Goal: Task Accomplishment & Management: Use online tool/utility

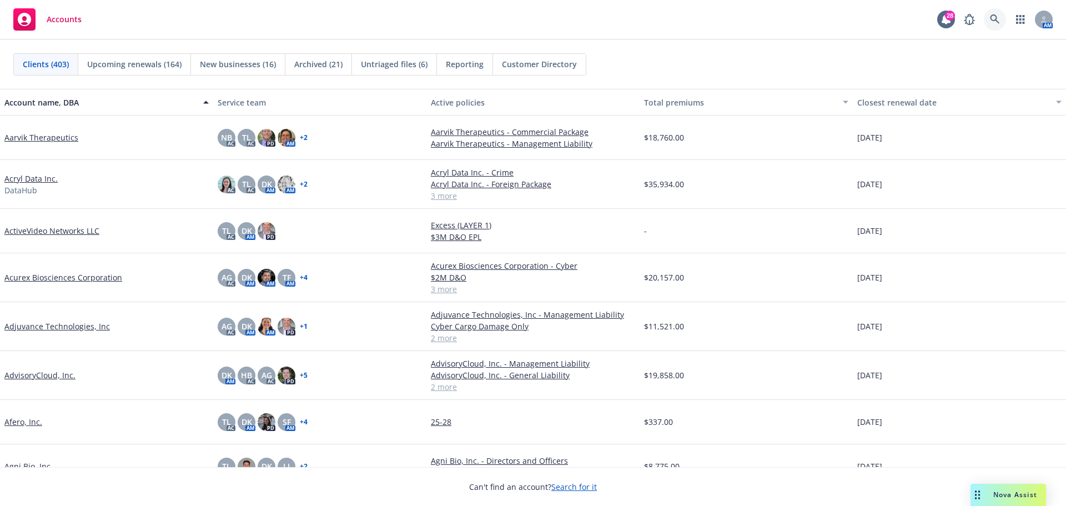
click at [996, 21] on icon at bounding box center [995, 19] width 10 height 10
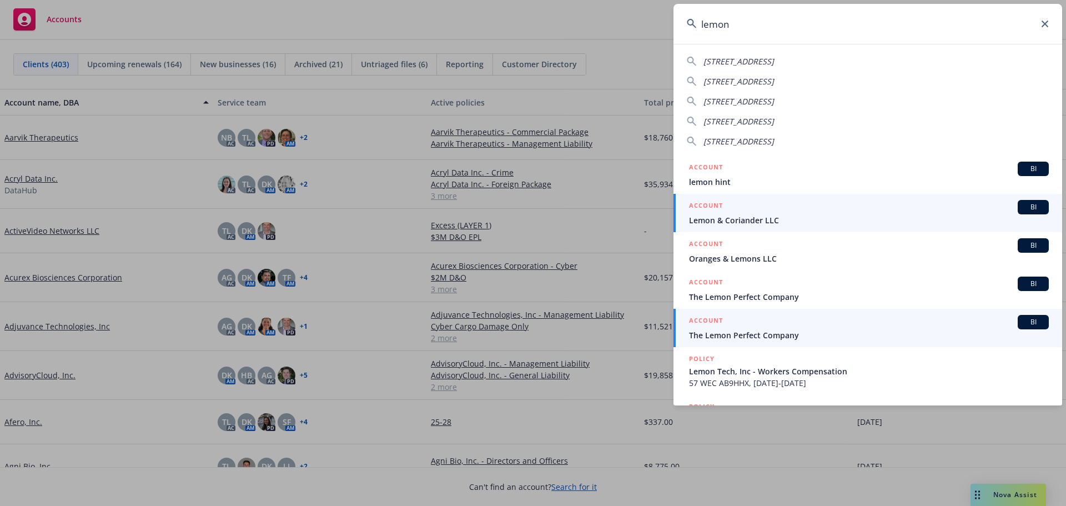
type input "lemon"
click at [752, 337] on span "The Lemon Perfect Company" at bounding box center [869, 335] width 360 height 12
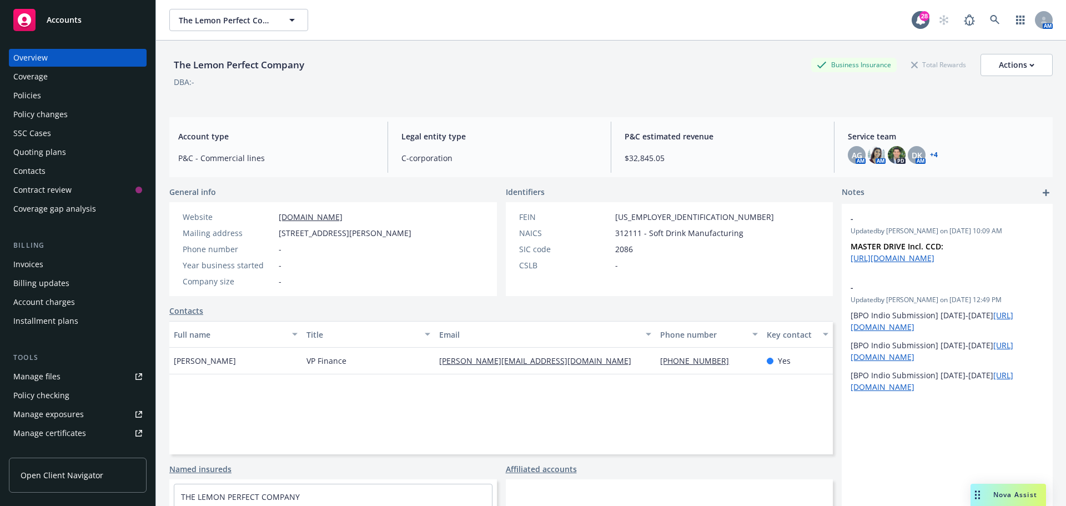
click at [25, 99] on div "Policies" at bounding box center [27, 96] width 28 height 18
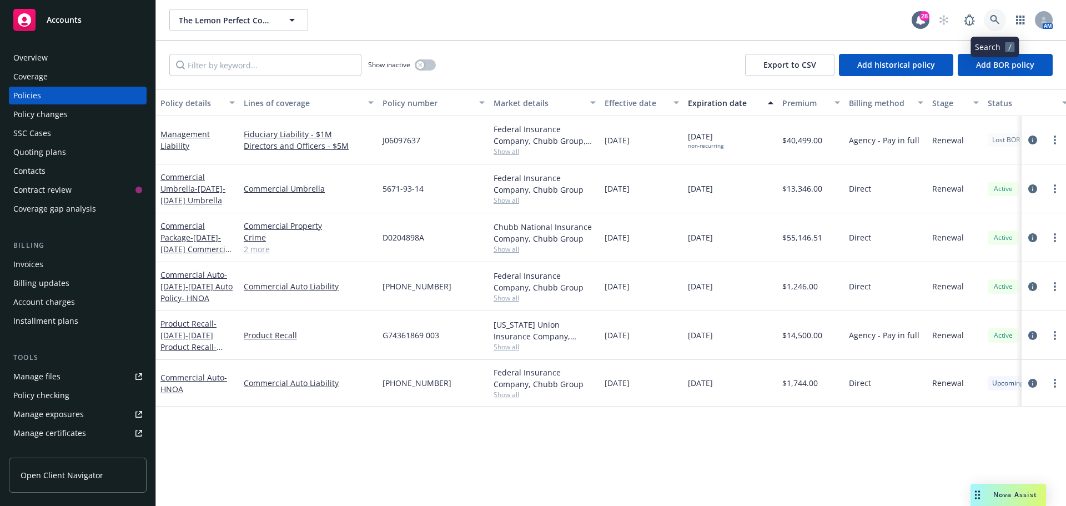
click at [994, 23] on icon at bounding box center [995, 20] width 10 height 10
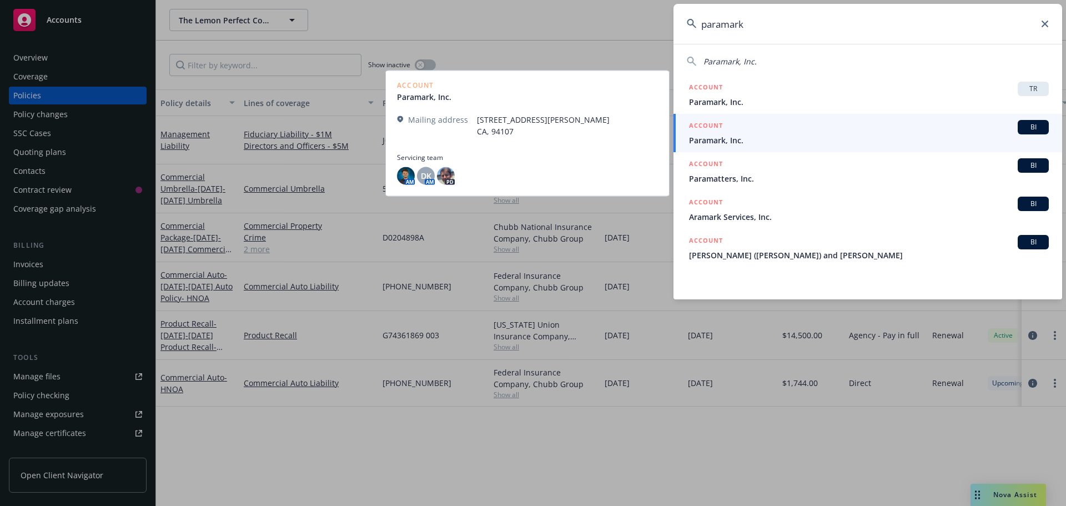
type input "paramark"
click at [715, 140] on span "Paramark, Inc." at bounding box center [869, 140] width 360 height 12
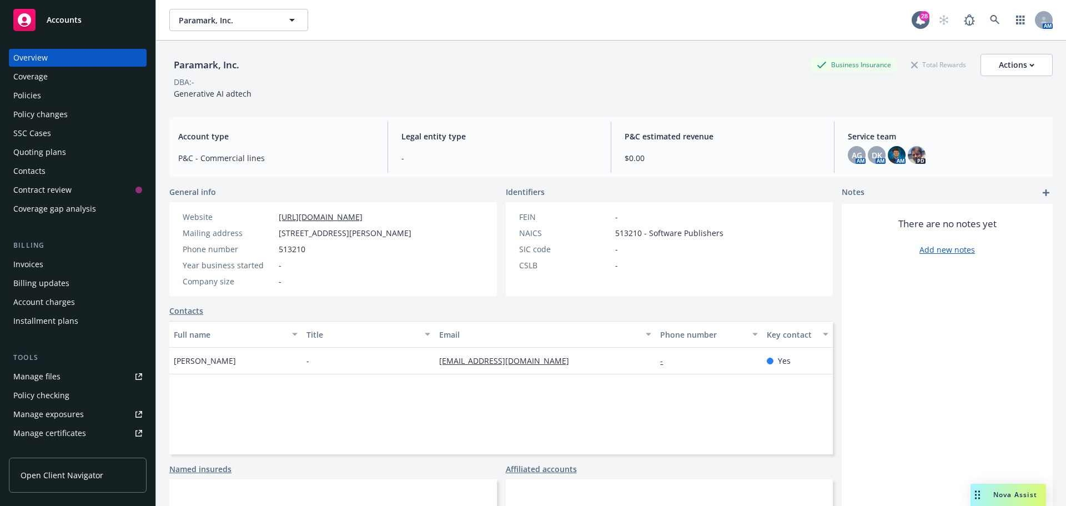
click at [36, 151] on div "Quoting plans" at bounding box center [39, 152] width 53 height 18
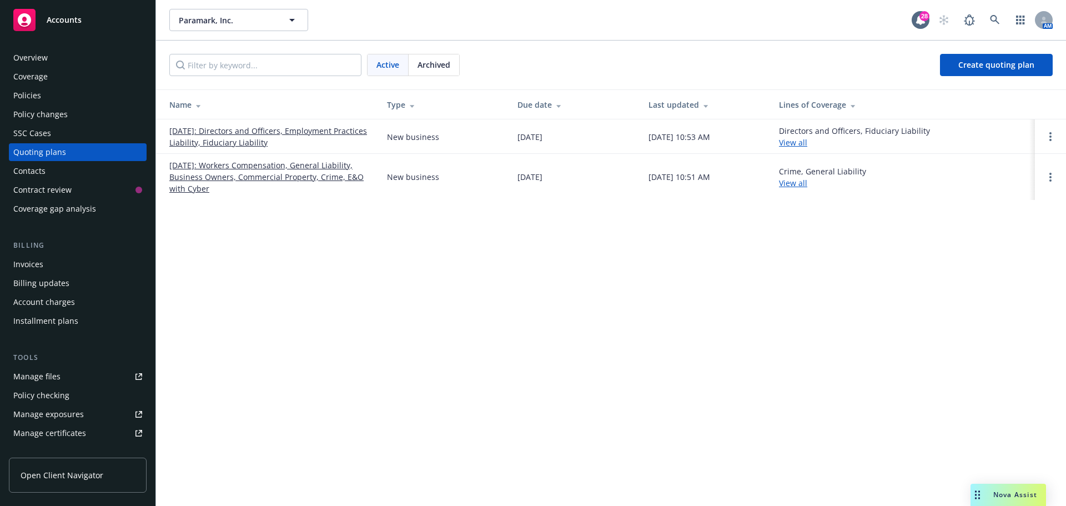
click at [289, 131] on link "[DATE]: Directors and Officers, Employment Practices Liability, Fiduciary Liabi…" at bounding box center [269, 136] width 200 height 23
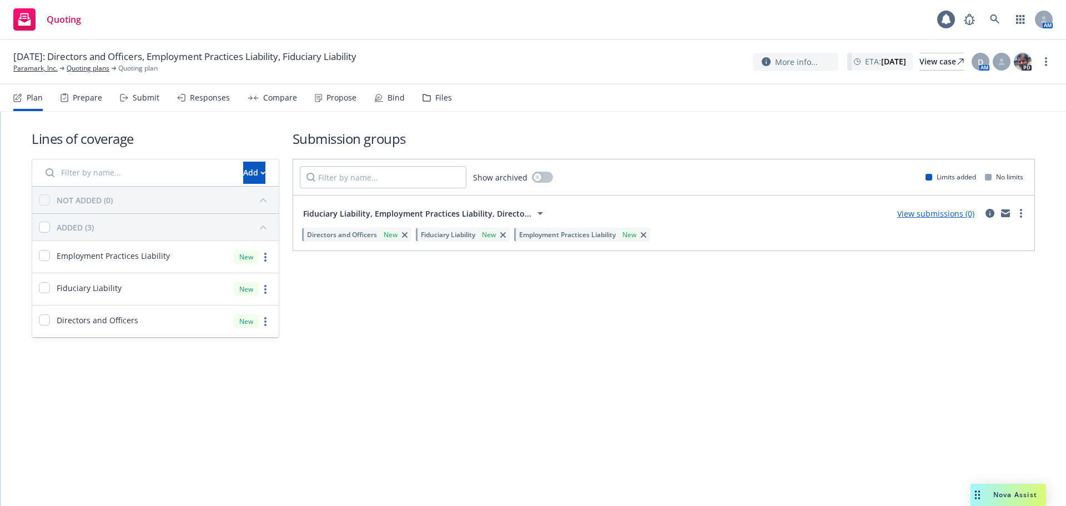
click at [435, 98] on div "Files" at bounding box center [443, 97] width 17 height 9
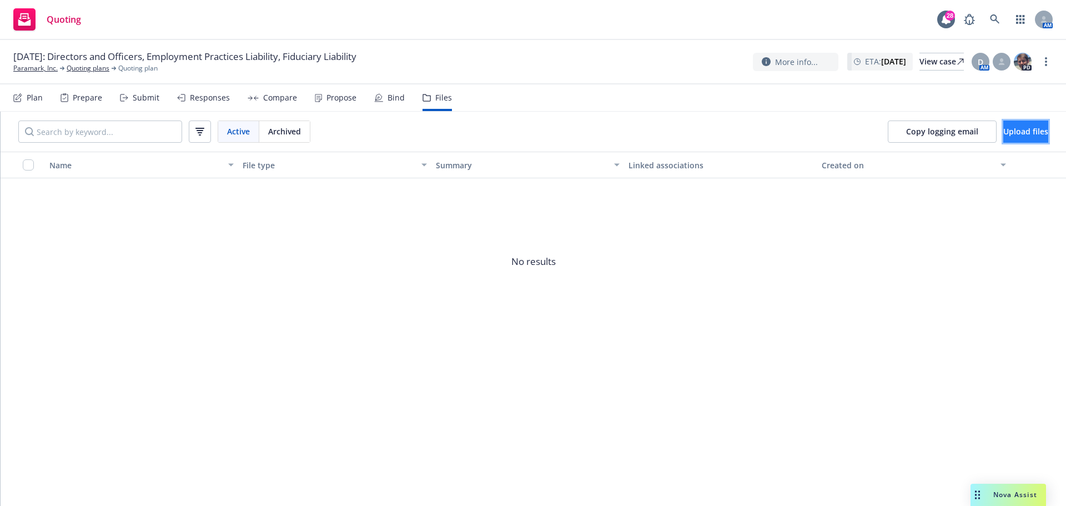
click at [1016, 130] on span "Upload files" at bounding box center [1025, 131] width 45 height 11
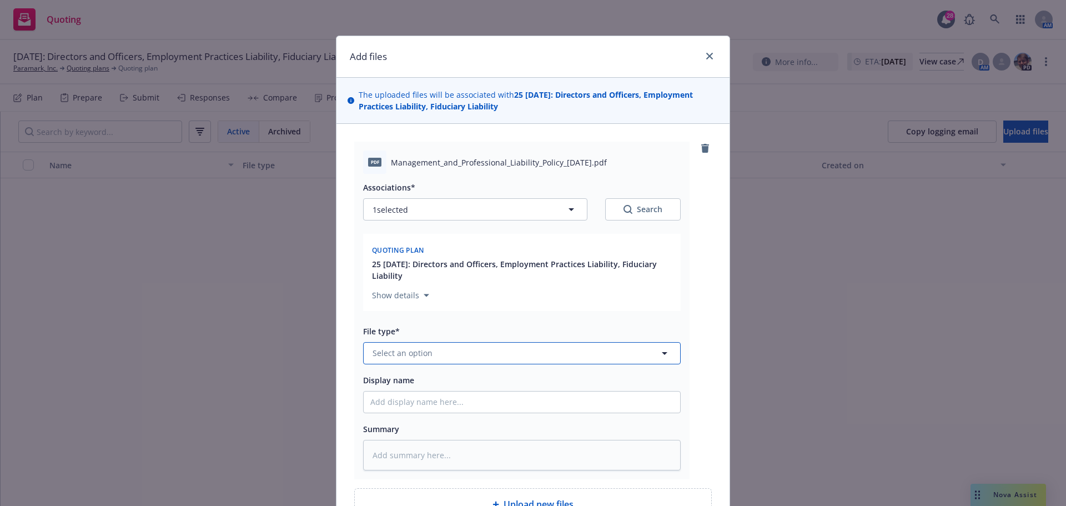
click at [393, 358] on span "Select an option" at bounding box center [403, 353] width 60 height 12
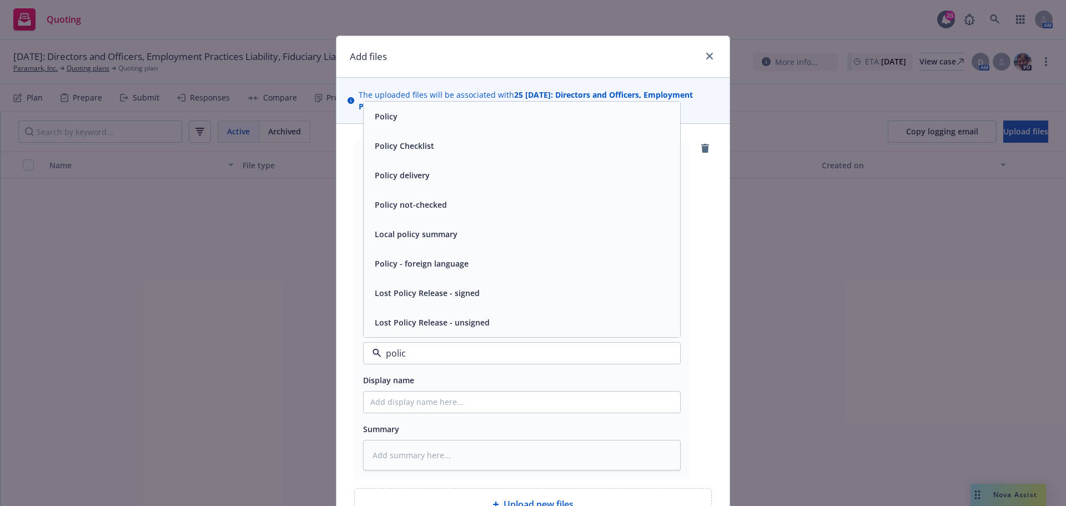
type input "policy"
click at [443, 117] on div "Policy" at bounding box center [521, 116] width 303 height 16
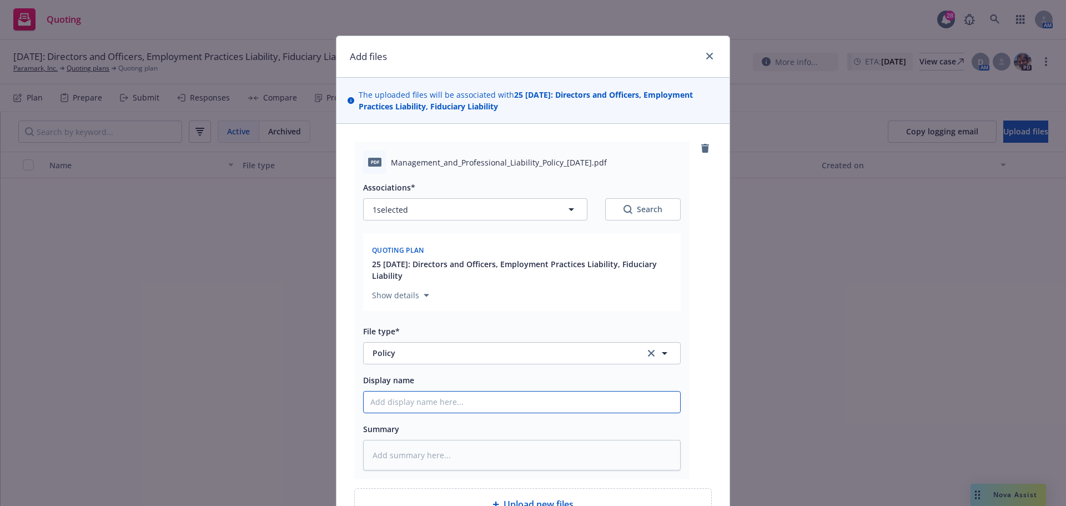
click at [381, 405] on input "Display name" at bounding box center [522, 401] width 316 height 21
type textarea "x"
type input "P"
type textarea "x"
type input "Pa"
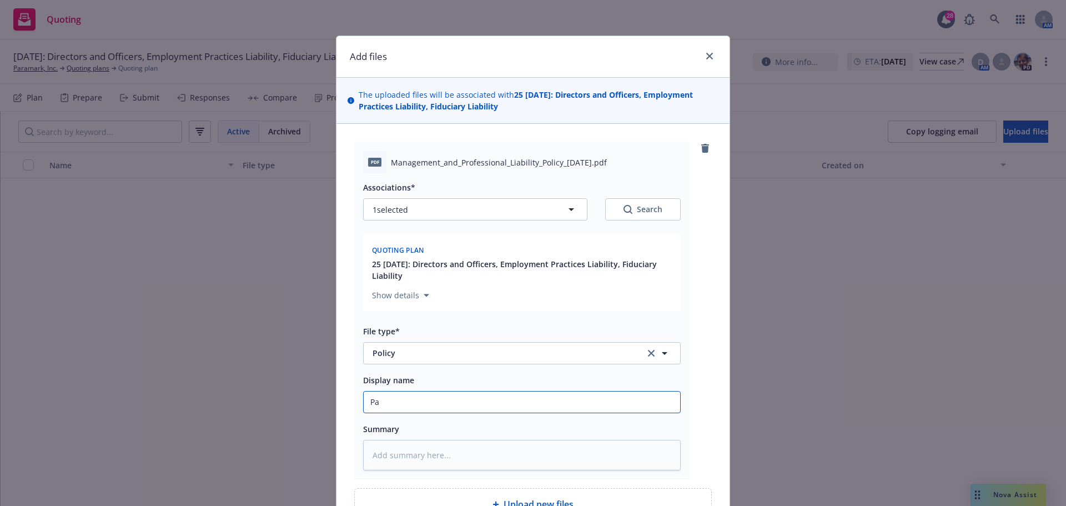
type textarea "x"
type input "Par"
type textarea "x"
type input "Para"
type textarea "x"
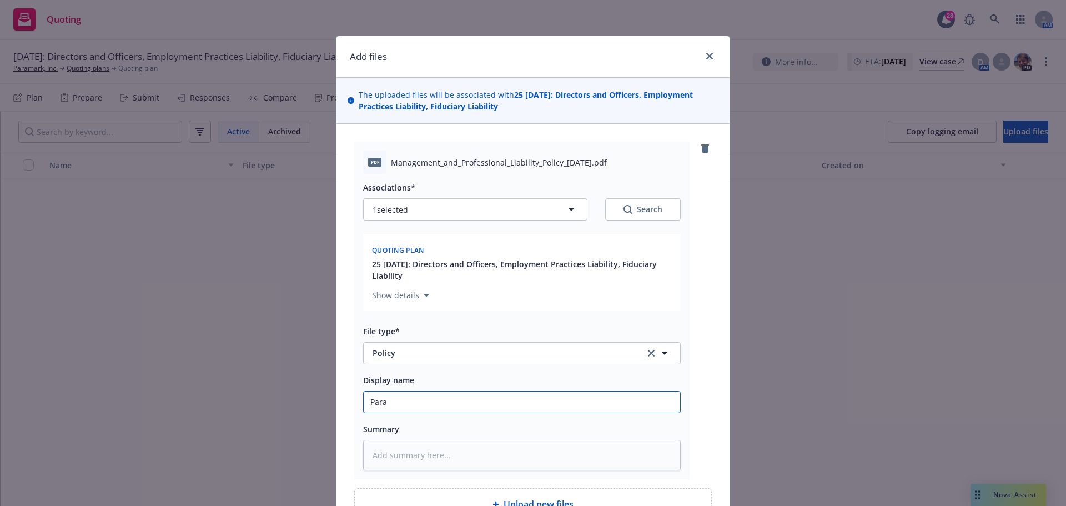
type input "Param"
type textarea "x"
type input "Parama"
type textarea "x"
type input "Paramar"
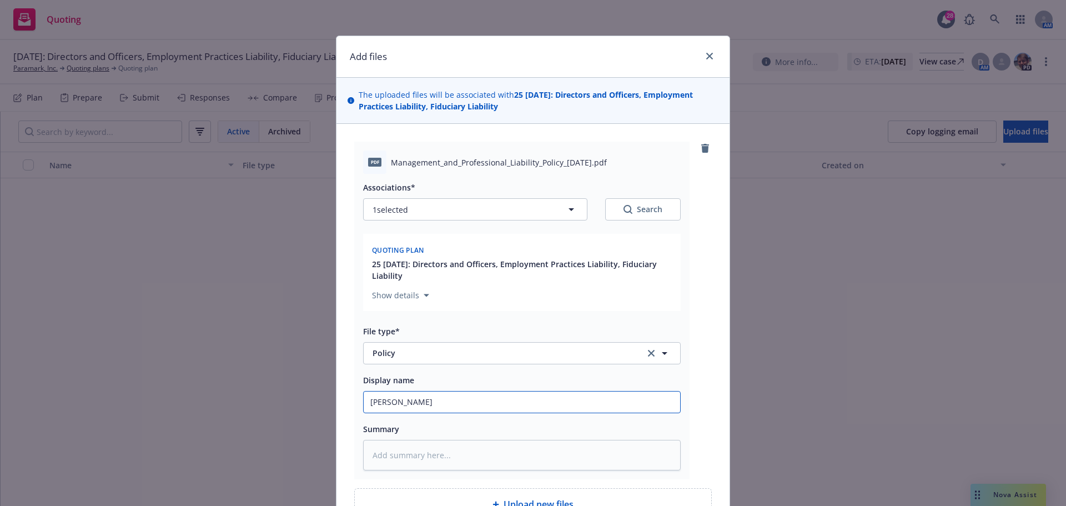
type textarea "x"
type input "Paramark"
type textarea "x"
type input "Paramark"
type textarea "x"
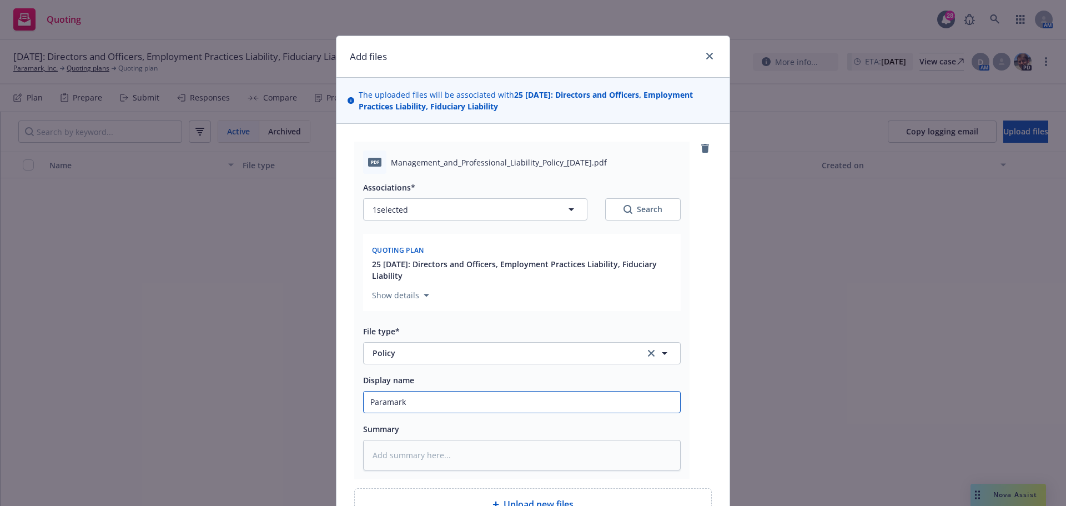
type input "Paramark D"
type textarea "x"
type input "Paramark D&"
type textarea "x"
type input "Paramark D&O"
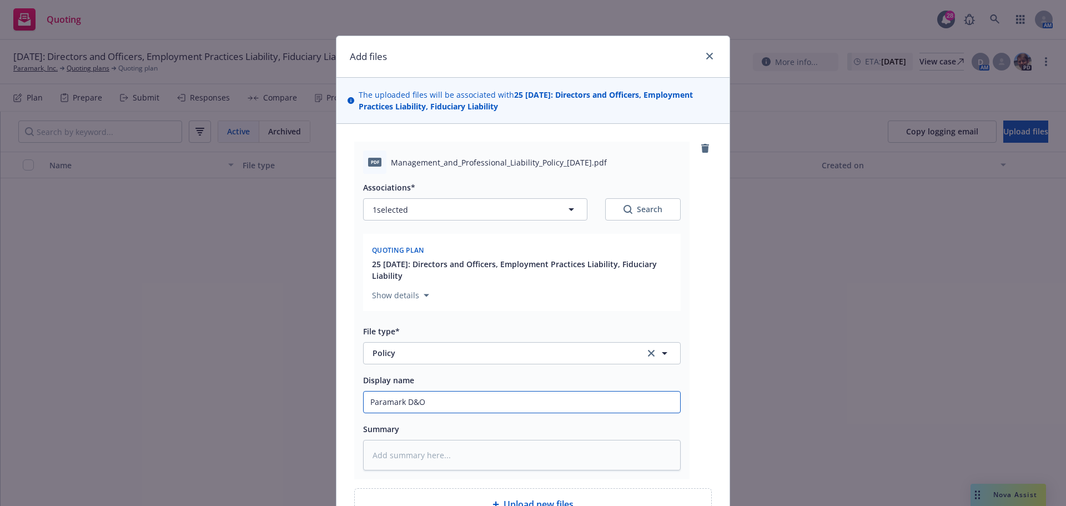
type textarea "x"
type input "Paramark D&O-"
type textarea "x"
type input "Paramark D&O-E"
type textarea "x"
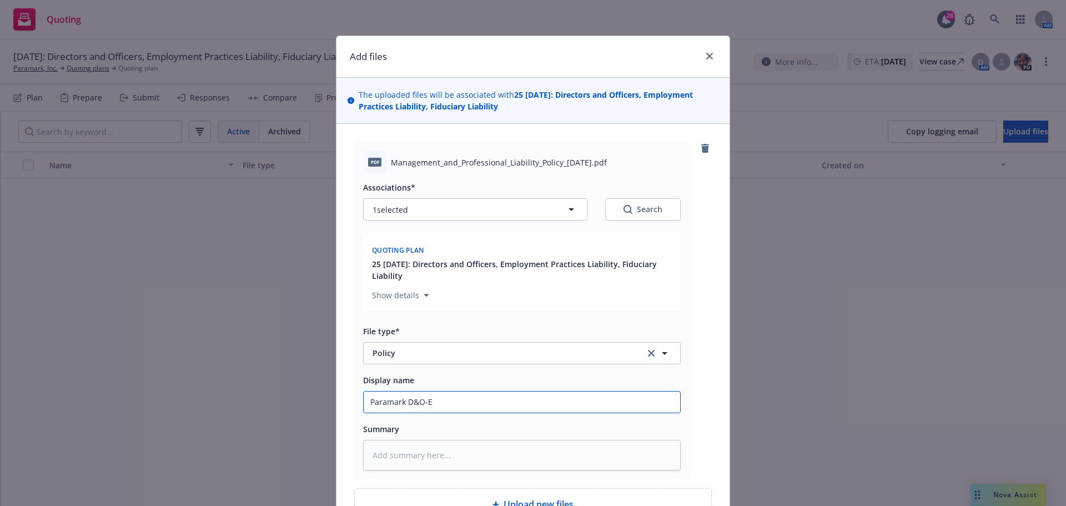
type input "Paramark D&O-EP"
type textarea "x"
type input "Paramark D&O-EPL"
type textarea "x"
type input "Paramark D&O-EPL"
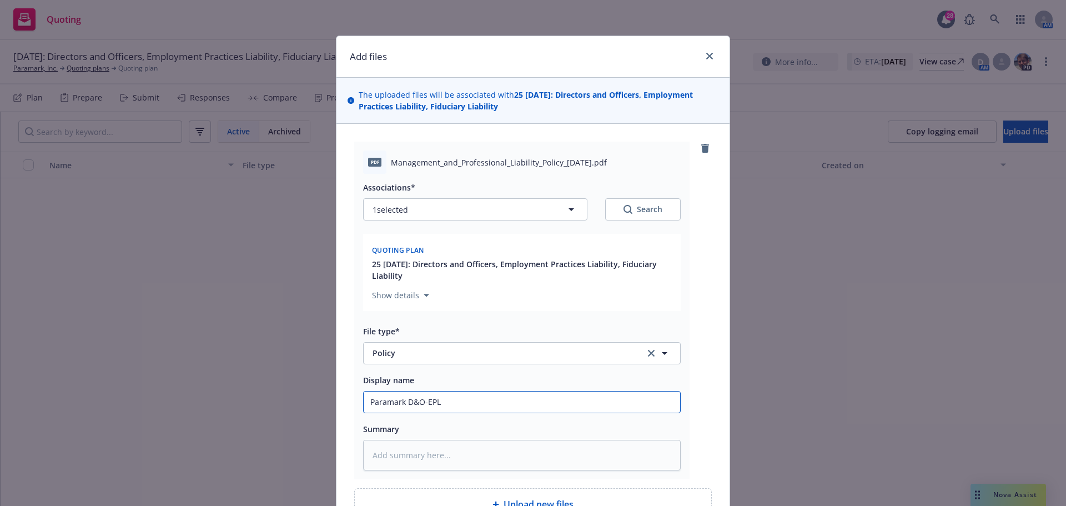
type textarea "x"
type input "Paramark D&O-EPL p"
type textarea "x"
type input "Paramark D&O-EPL po"
type textarea "x"
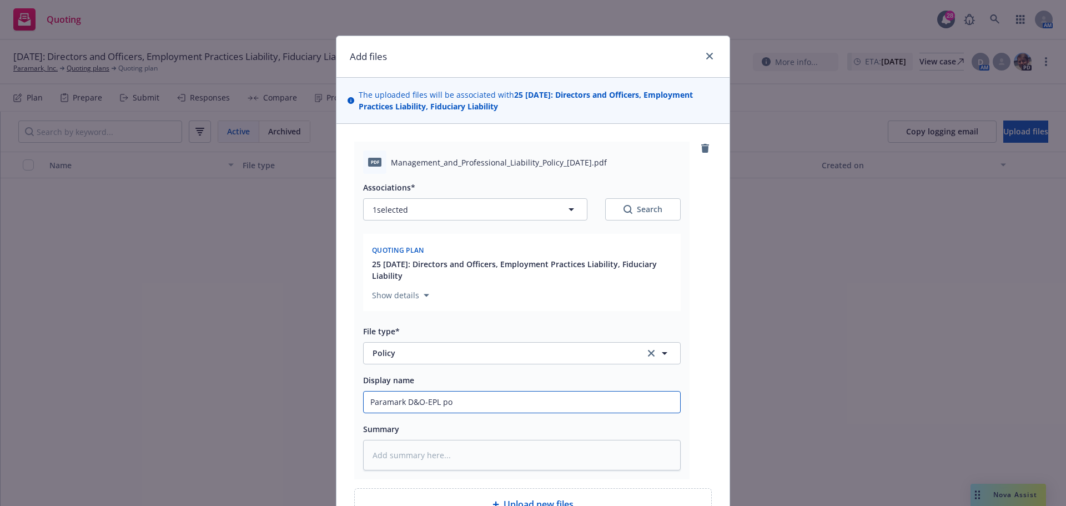
type input "Paramark D&O-EPL pol"
type textarea "x"
type input "Paramark D&O-EPL poli"
type textarea "x"
type input "Paramark D&O-EPL polic"
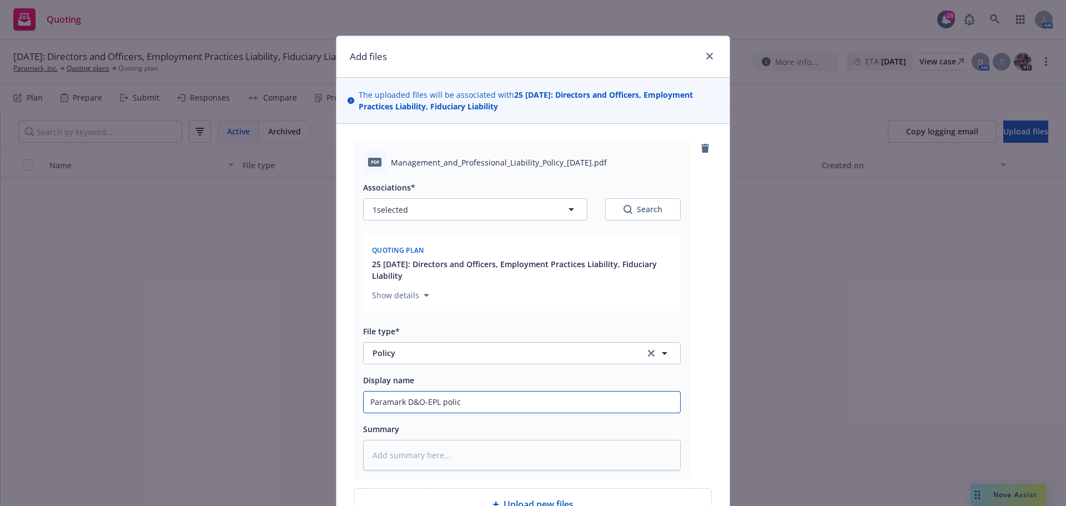
type textarea "x"
type input "Paramark D&O-EPL policy"
type textarea "x"
type input "Paramark D&O-EPL policy"
type textarea "x"
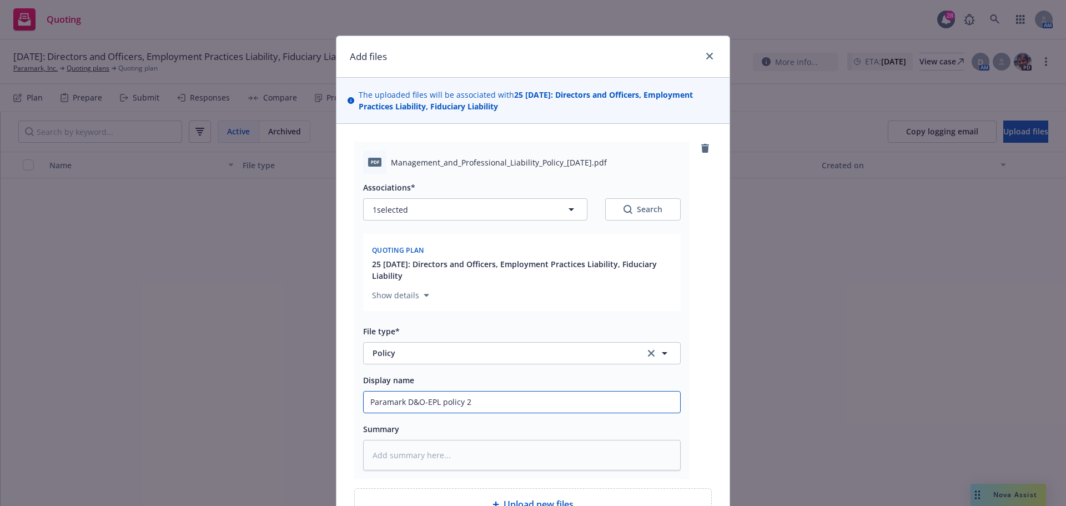
type input "Paramark D&O-EPL policy 20"
type textarea "x"
type input "Paramark D&O-EPL policy 202"
type textarea "x"
type input "Paramark D&O-EPL policy 2024"
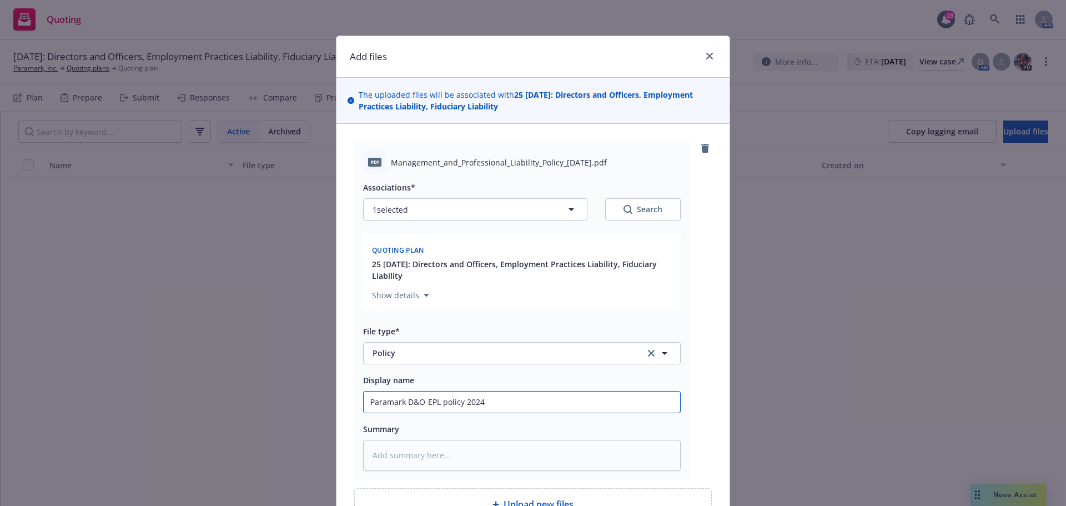
type textarea "x"
type input "Paramark D&O-EPL policy 2024-"
type textarea "x"
type input "Paramark D&O-EPL policy 2024-2"
type textarea "x"
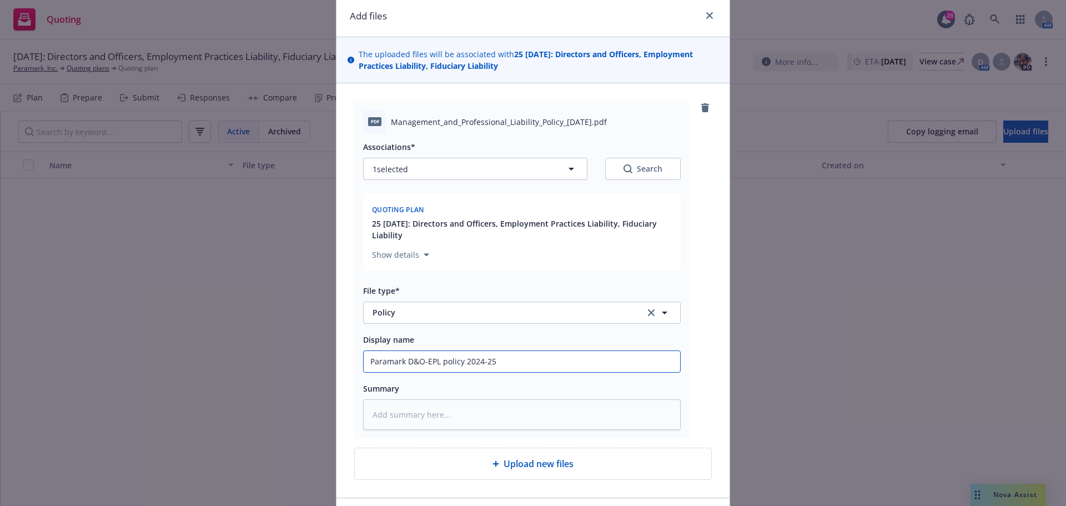
scroll to position [118, 0]
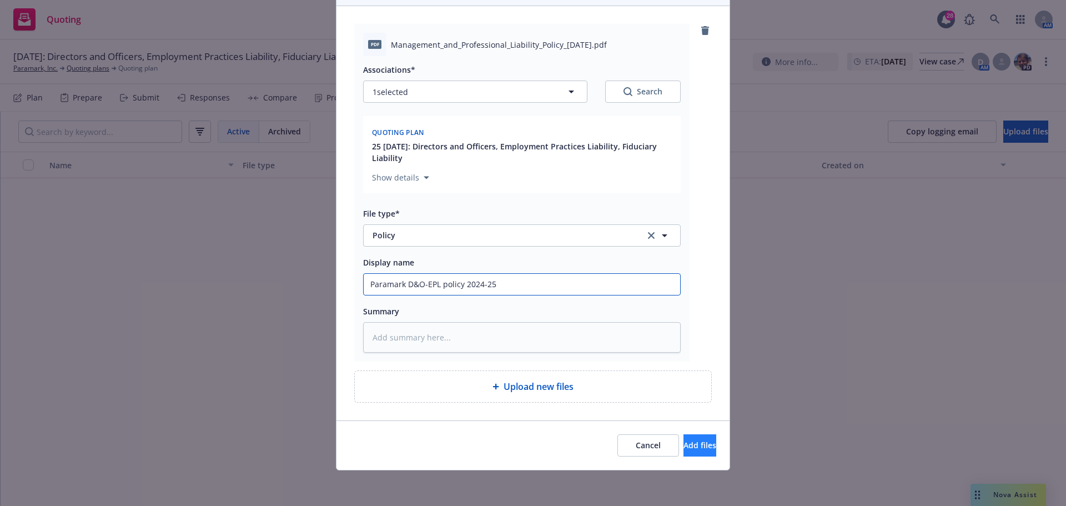
type input "Paramark D&O-EPL policy 2024-25"
click at [684, 448] on span "Add files" at bounding box center [700, 445] width 33 height 11
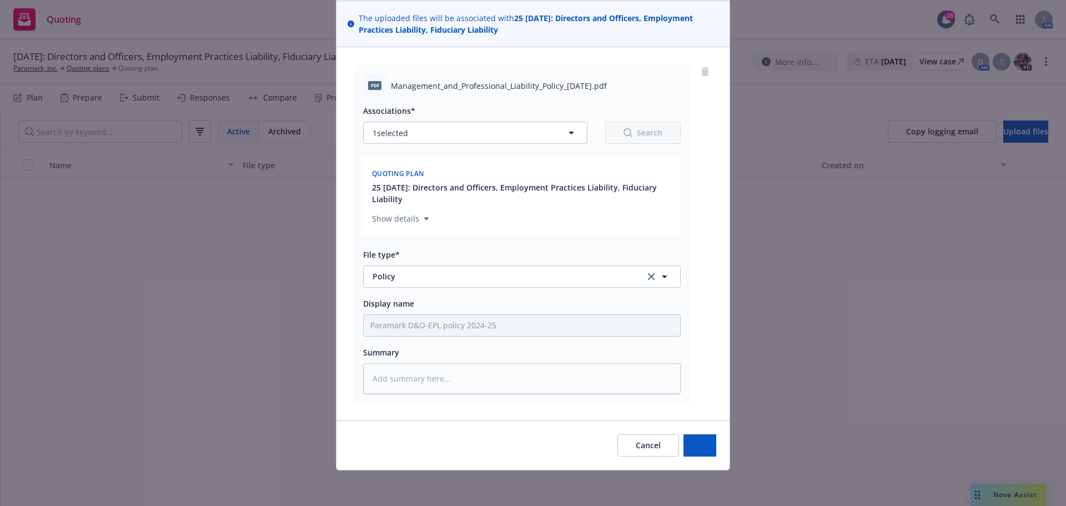
scroll to position [77, 0]
type textarea "x"
